Goal: Browse casually

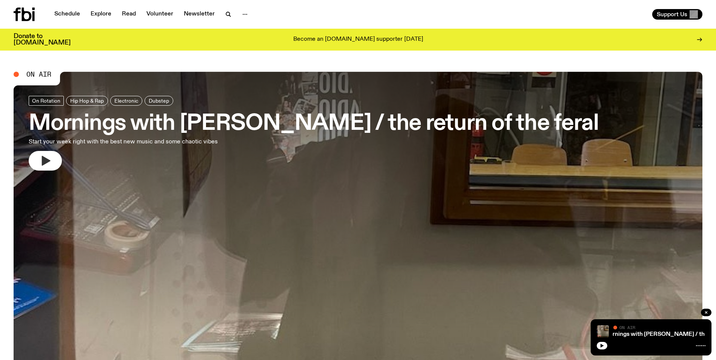
click at [57, 160] on button "button" at bounding box center [45, 161] width 33 height 20
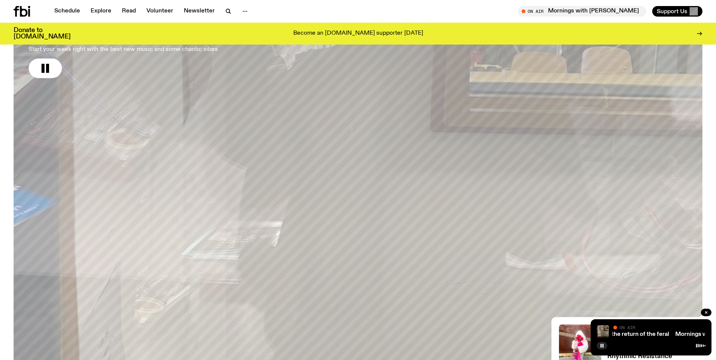
scroll to position [73, 0]
